Goal: Find specific page/section: Find specific page/section

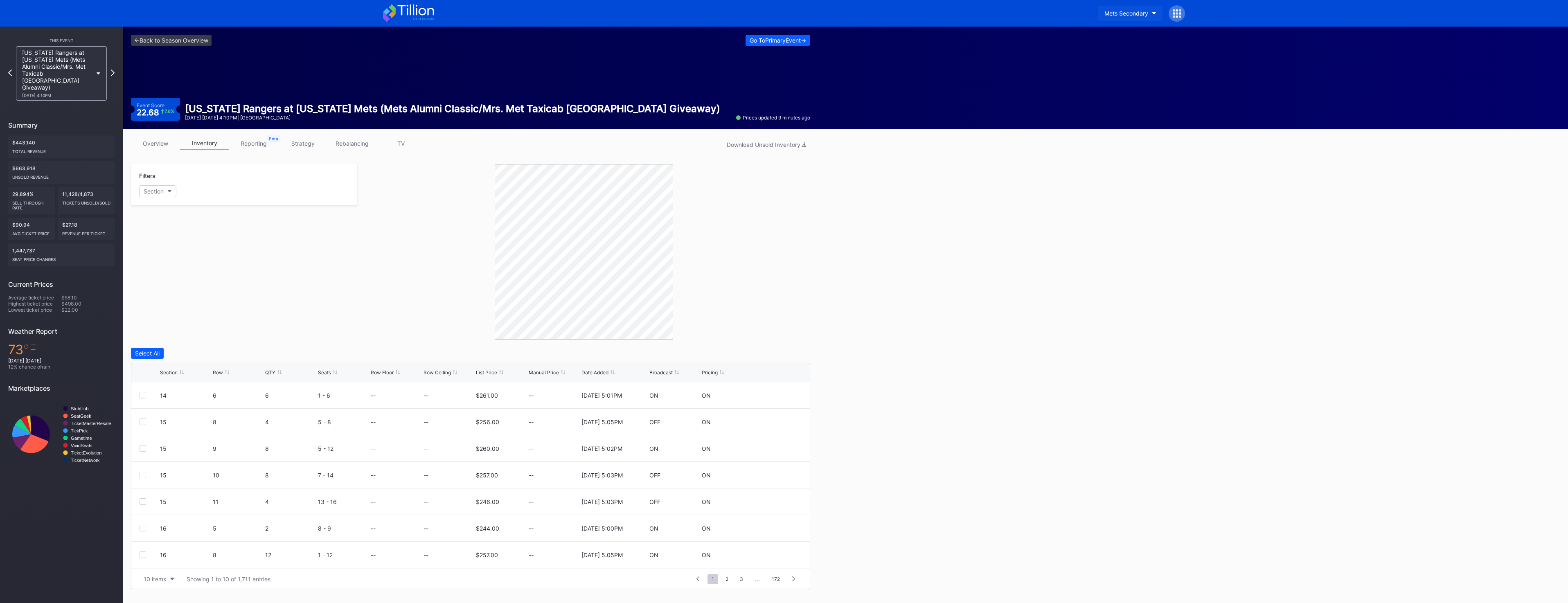
click at [1101, 7] on button "Mets Secondary" at bounding box center [1130, 13] width 64 height 15
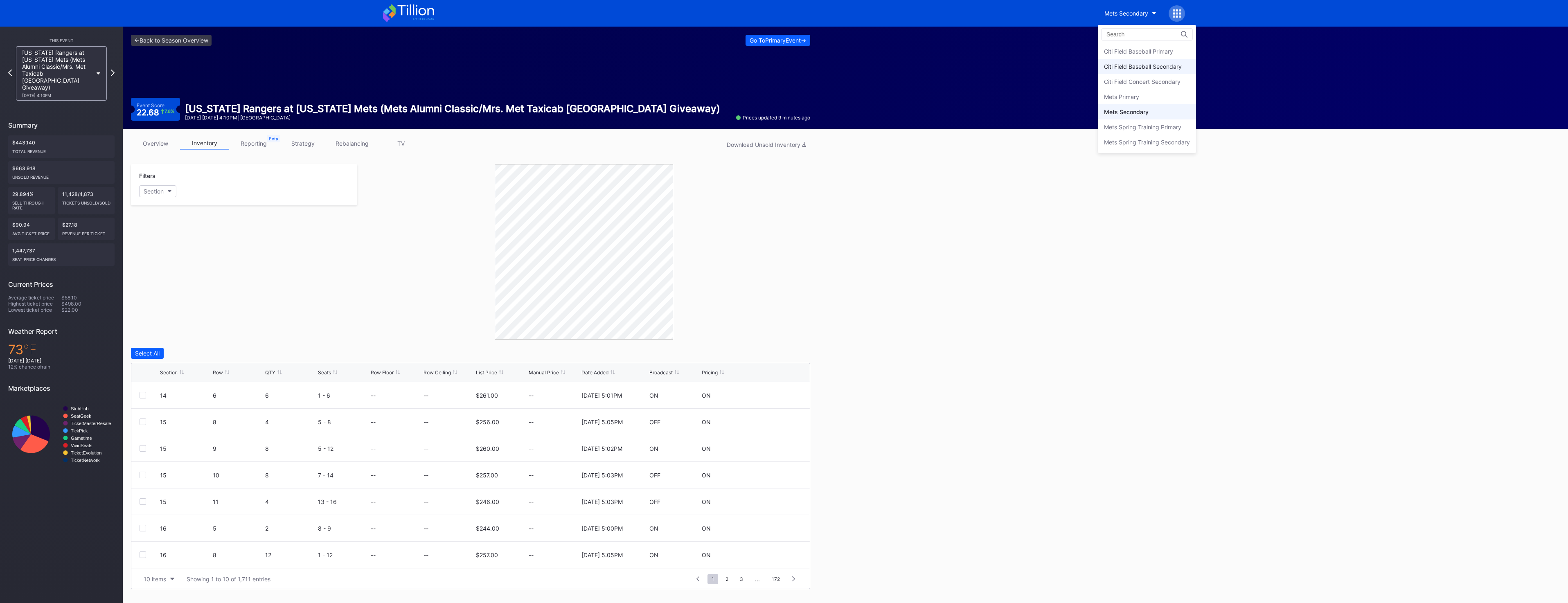
click at [1140, 70] on div "Citi Field Baseball Secondary" at bounding box center [1146, 66] width 98 height 15
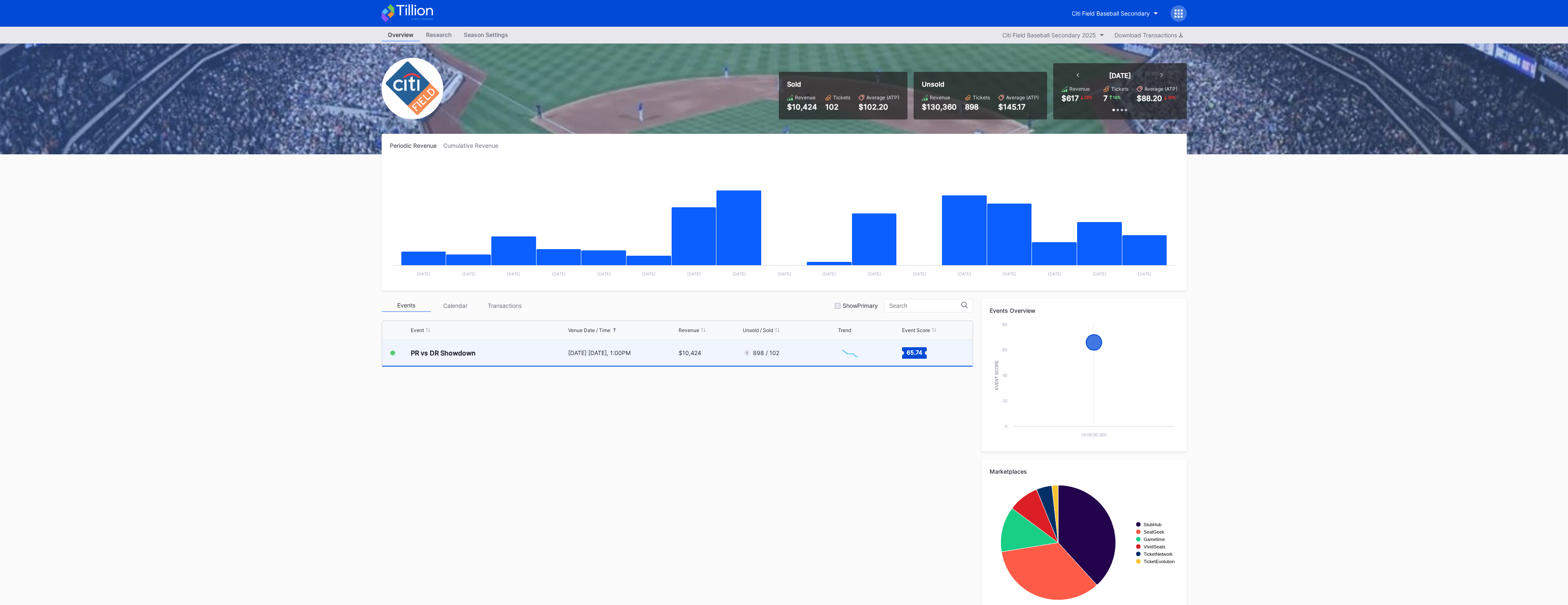
click at [690, 361] on div "$10,424" at bounding box center [709, 353] width 62 height 26
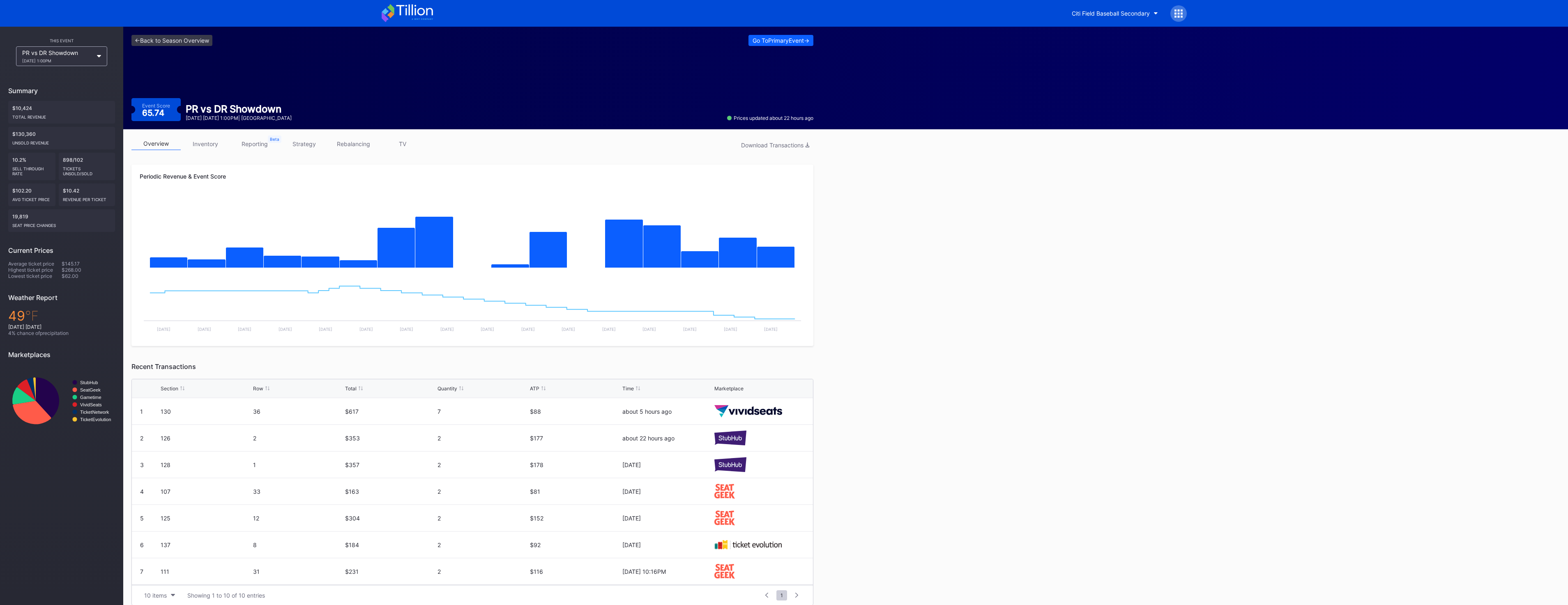
click at [174, 112] on div "Event Score 65.74" at bounding box center [156, 109] width 49 height 23
click at [781, 36] on button "Go To Primary Event ->" at bounding box center [780, 40] width 65 height 11
